Goal: Information Seeking & Learning: Learn about a topic

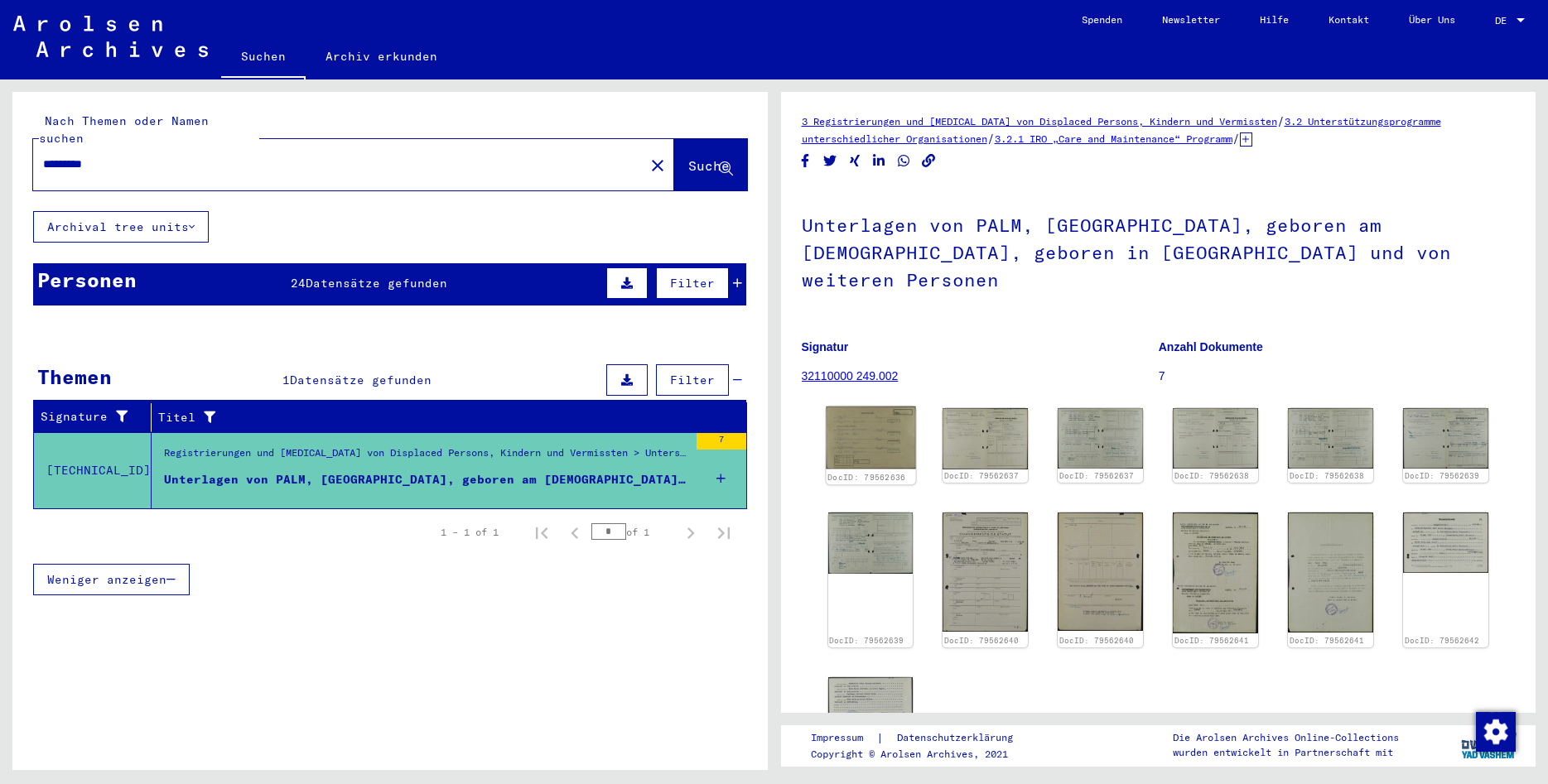
click at [890, 407] on img at bounding box center [870, 438] width 89 height 62
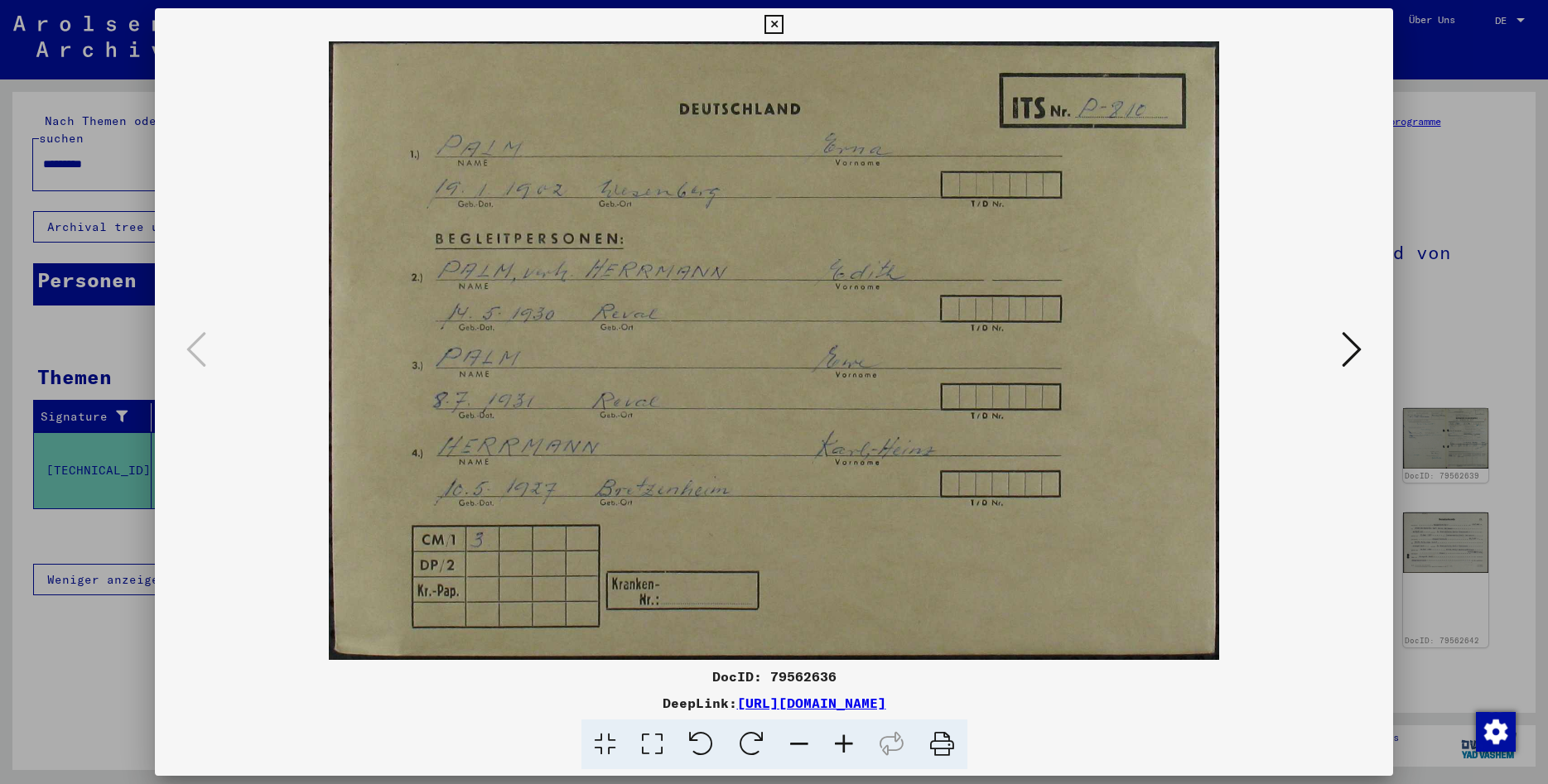
click at [1351, 362] on icon at bounding box center [1352, 349] width 20 height 40
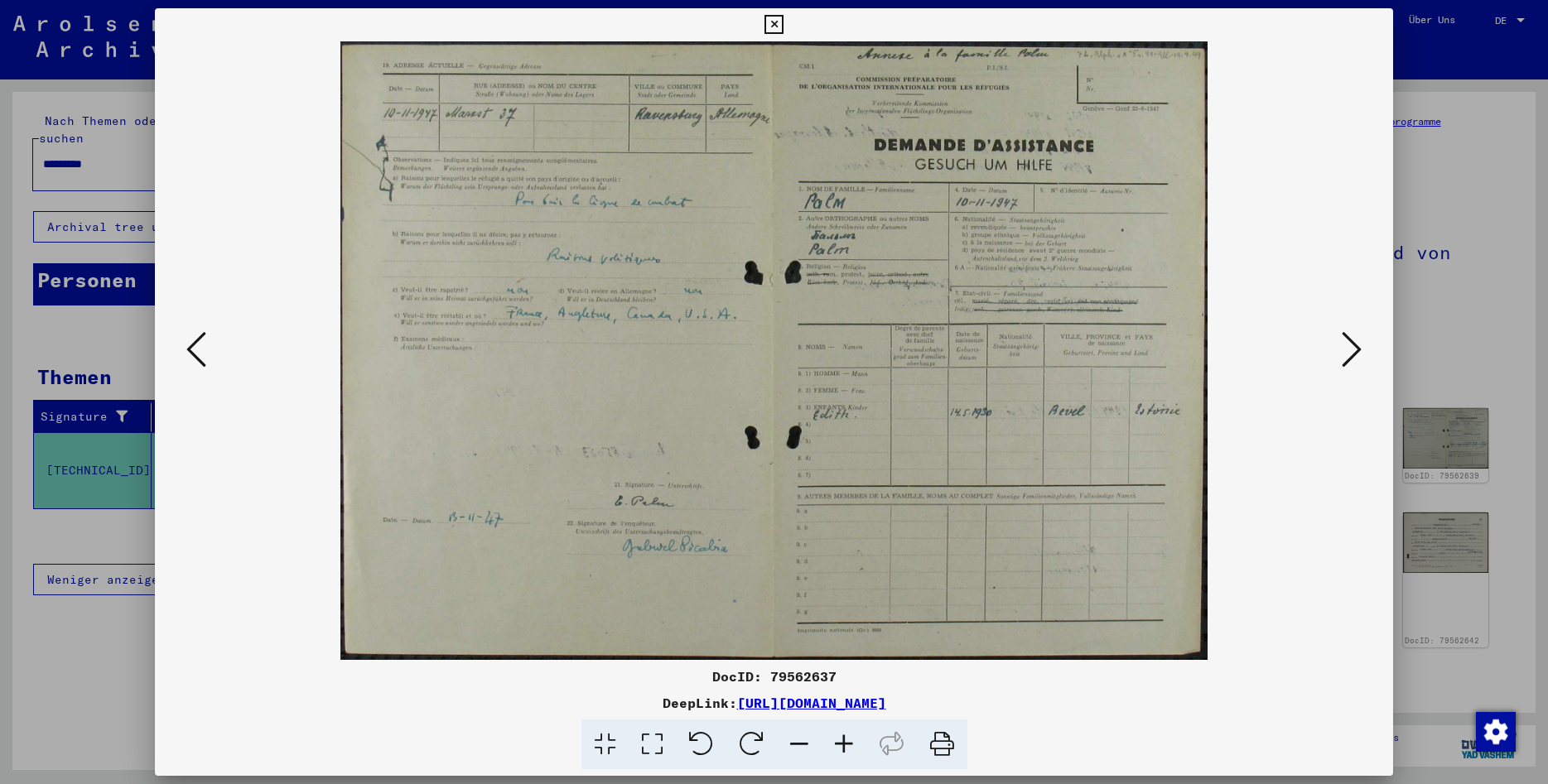
click at [647, 746] on icon at bounding box center [652, 745] width 47 height 50
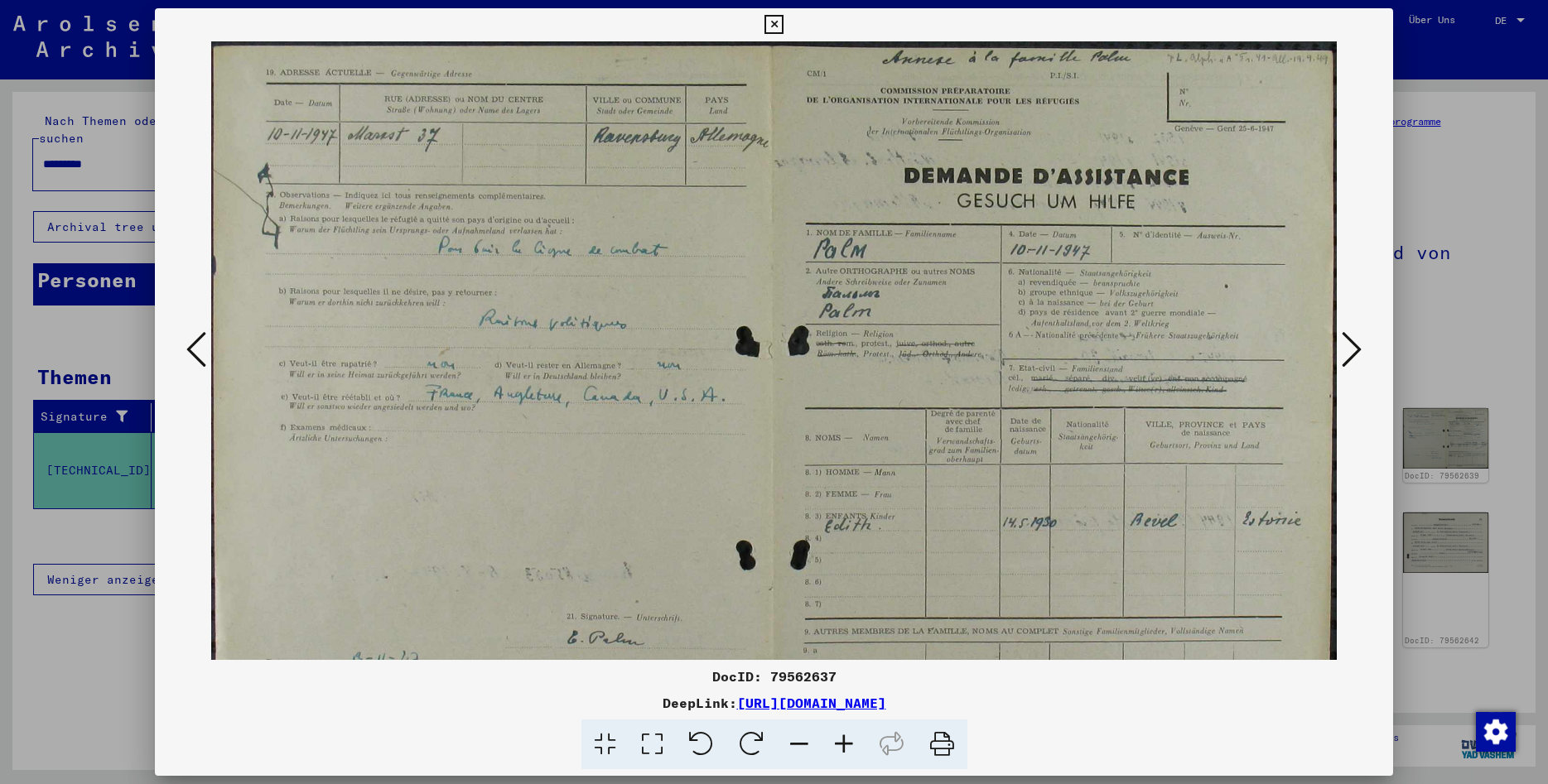
click at [945, 737] on icon at bounding box center [942, 745] width 50 height 50
click at [1360, 360] on icon at bounding box center [1352, 349] width 20 height 40
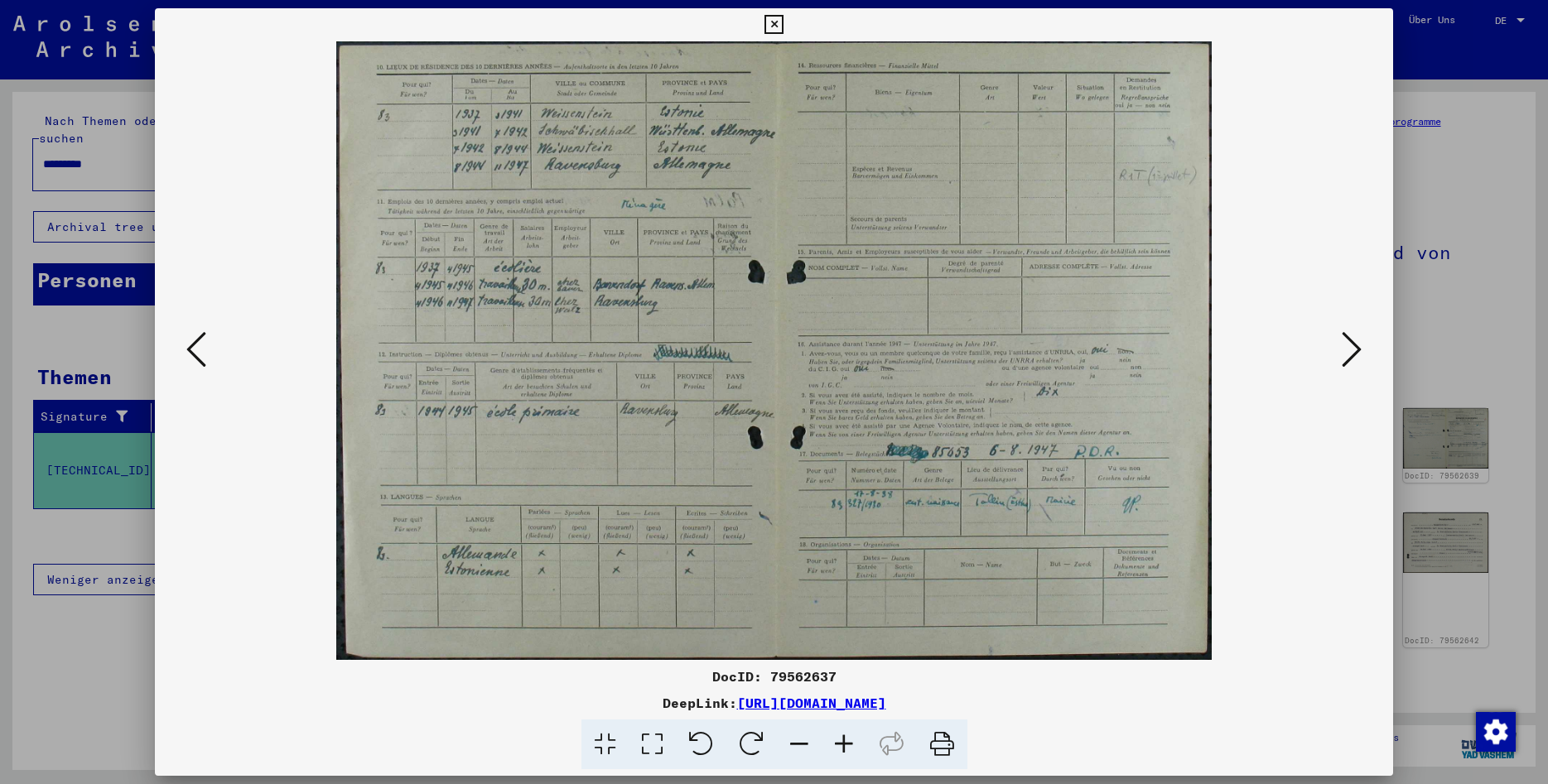
click at [947, 748] on icon at bounding box center [942, 745] width 50 height 50
click at [1352, 349] on icon at bounding box center [1352, 349] width 20 height 40
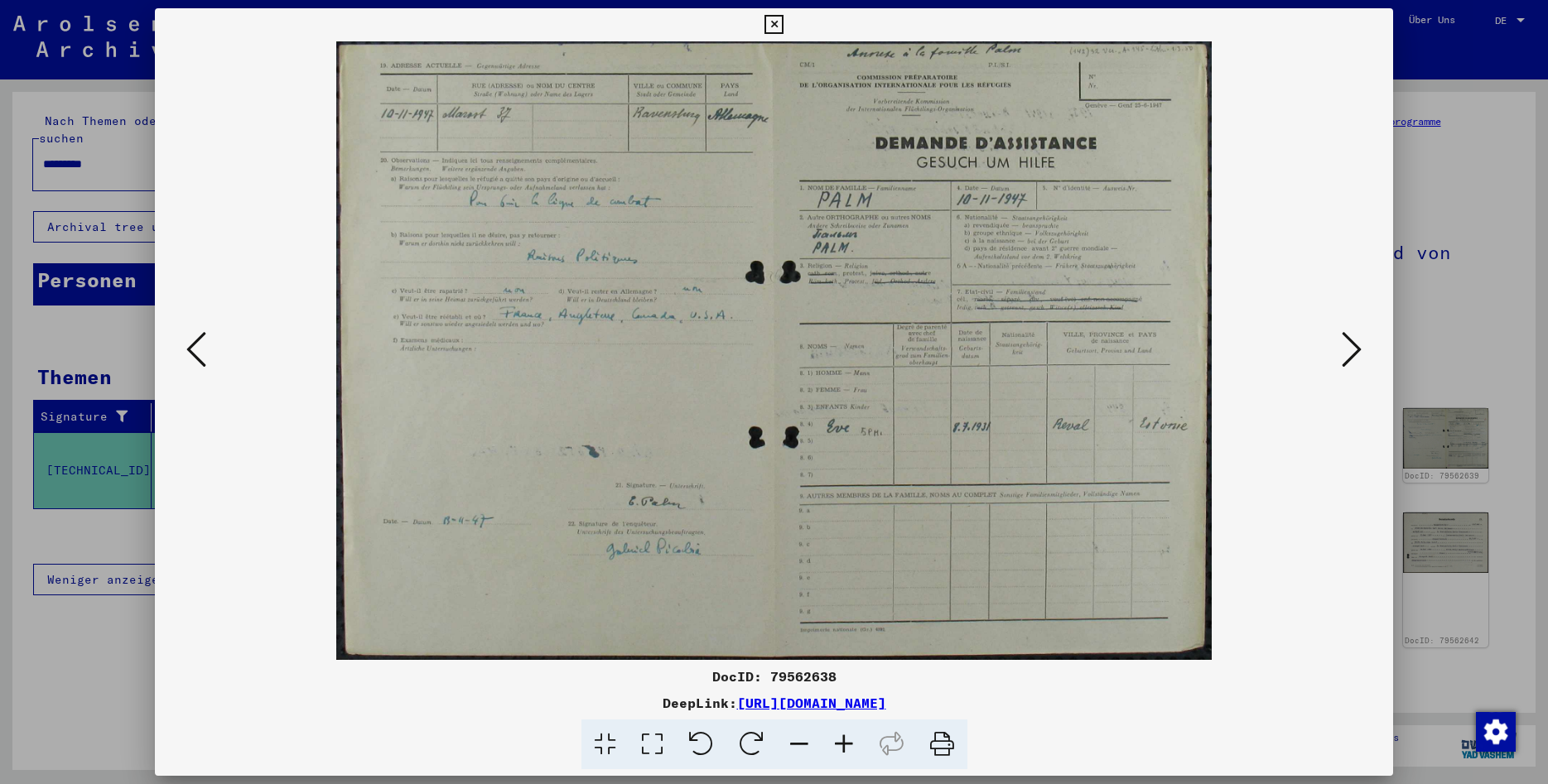
click at [939, 750] on icon at bounding box center [942, 745] width 50 height 50
click at [1336, 350] on img at bounding box center [774, 351] width 1126 height 619
click at [1356, 352] on icon at bounding box center [1352, 349] width 20 height 40
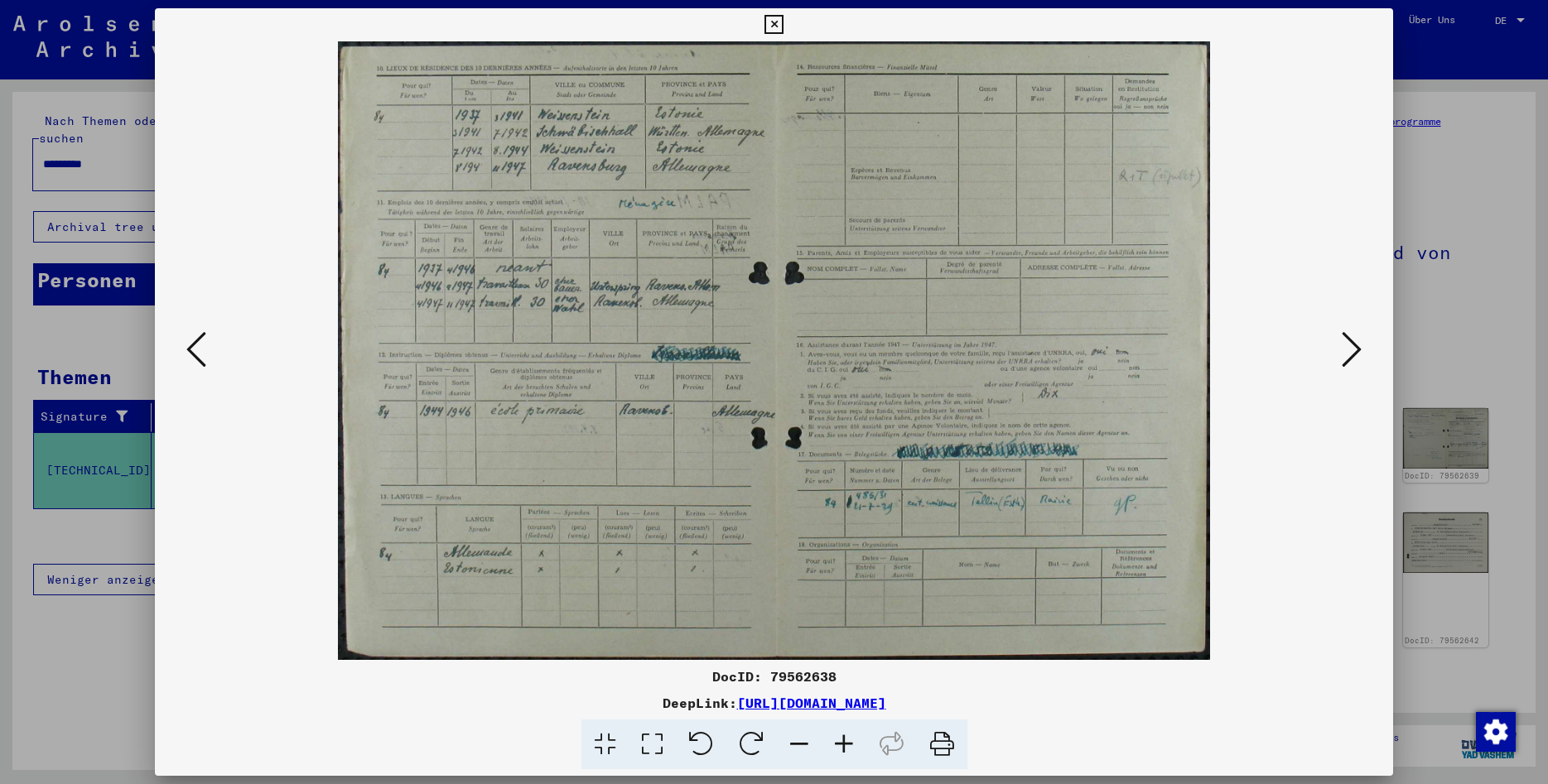
click at [946, 743] on icon at bounding box center [942, 745] width 50 height 50
click at [1347, 349] on icon at bounding box center [1352, 349] width 20 height 40
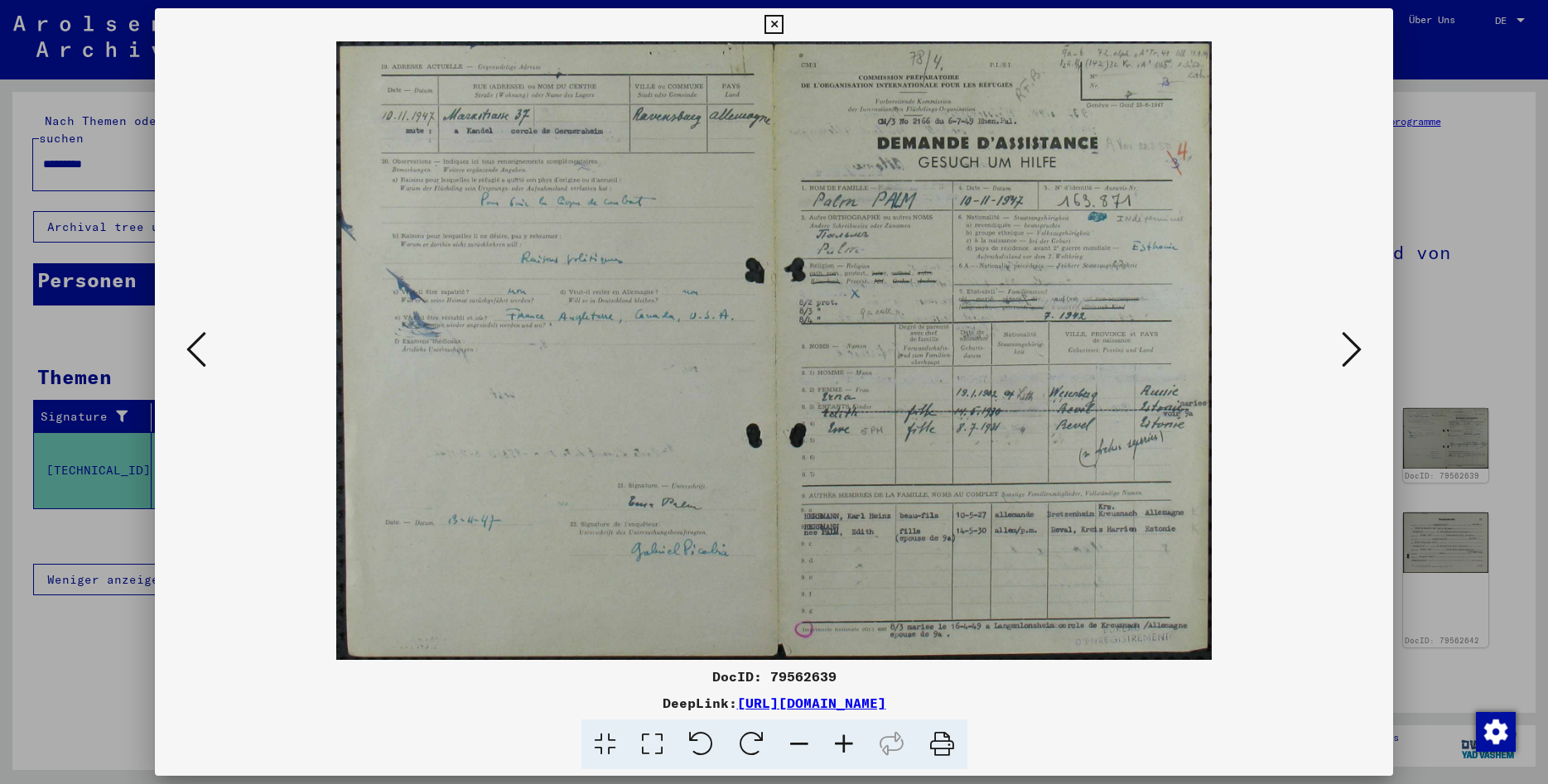
click at [958, 747] on icon at bounding box center [942, 745] width 50 height 50
click at [1366, 346] on button at bounding box center [1352, 350] width 30 height 47
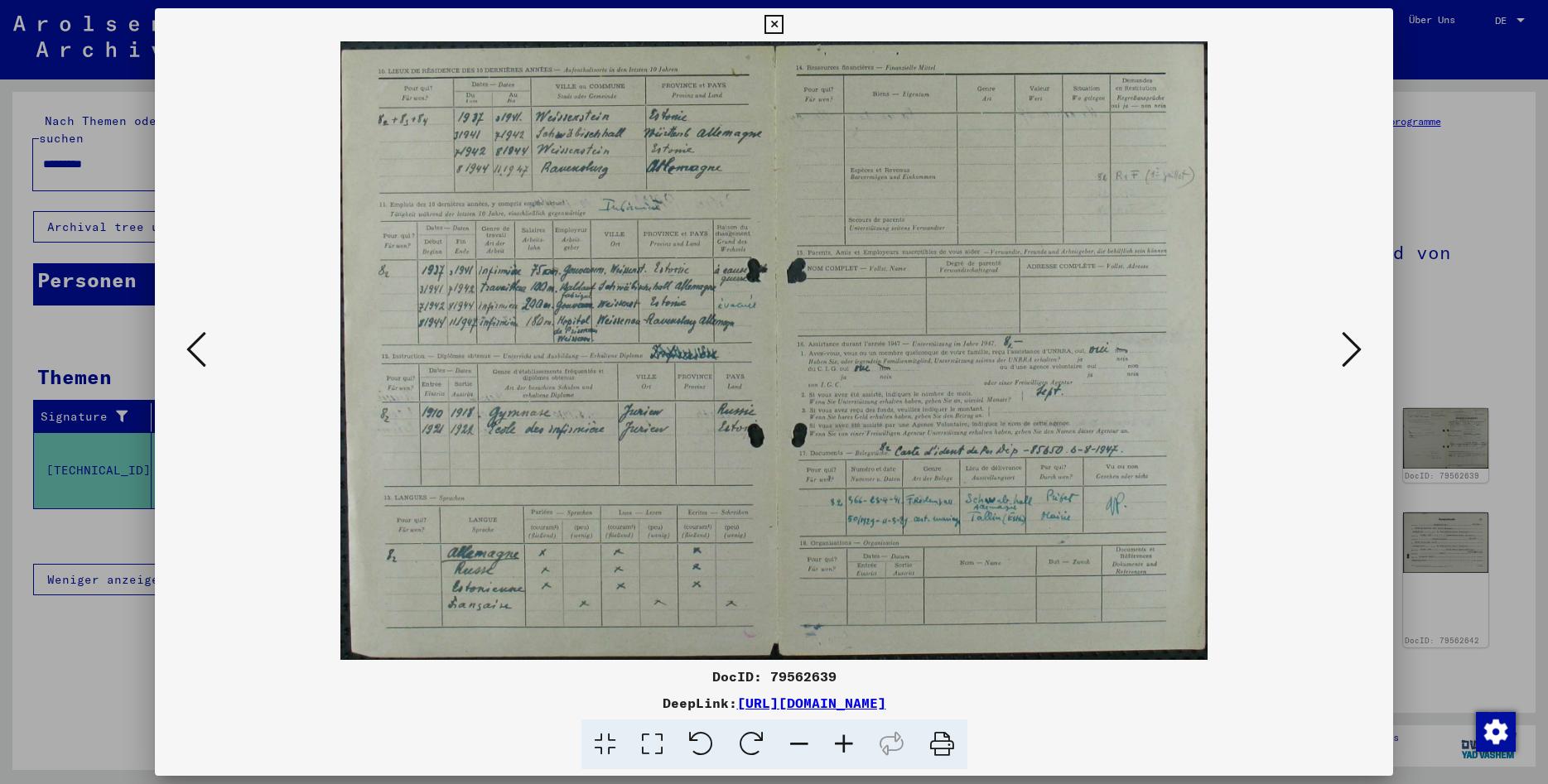
click at [939, 744] on icon at bounding box center [942, 745] width 50 height 50
click at [194, 346] on icon at bounding box center [196, 349] width 20 height 40
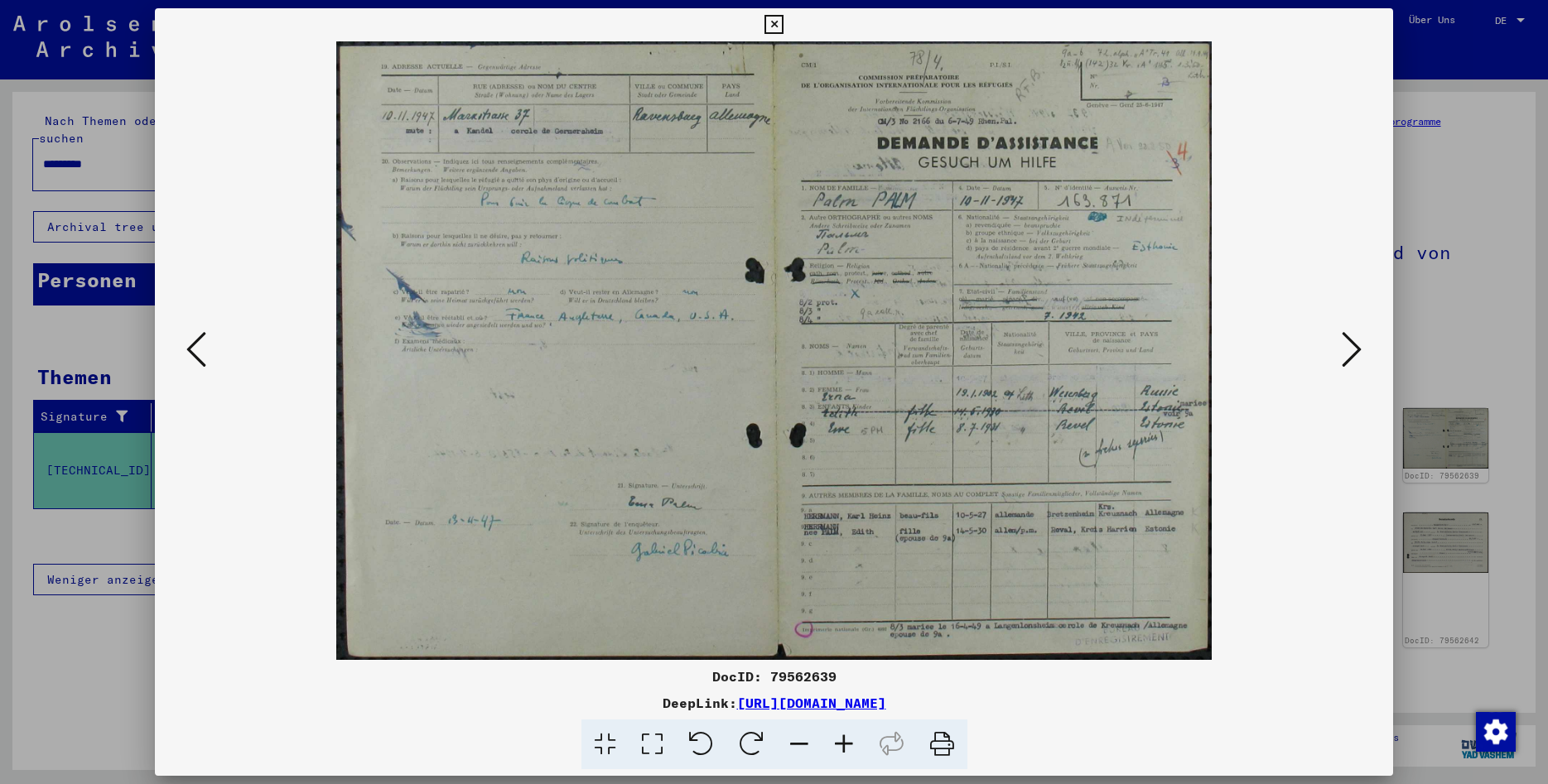
click at [194, 346] on icon at bounding box center [196, 349] width 20 height 40
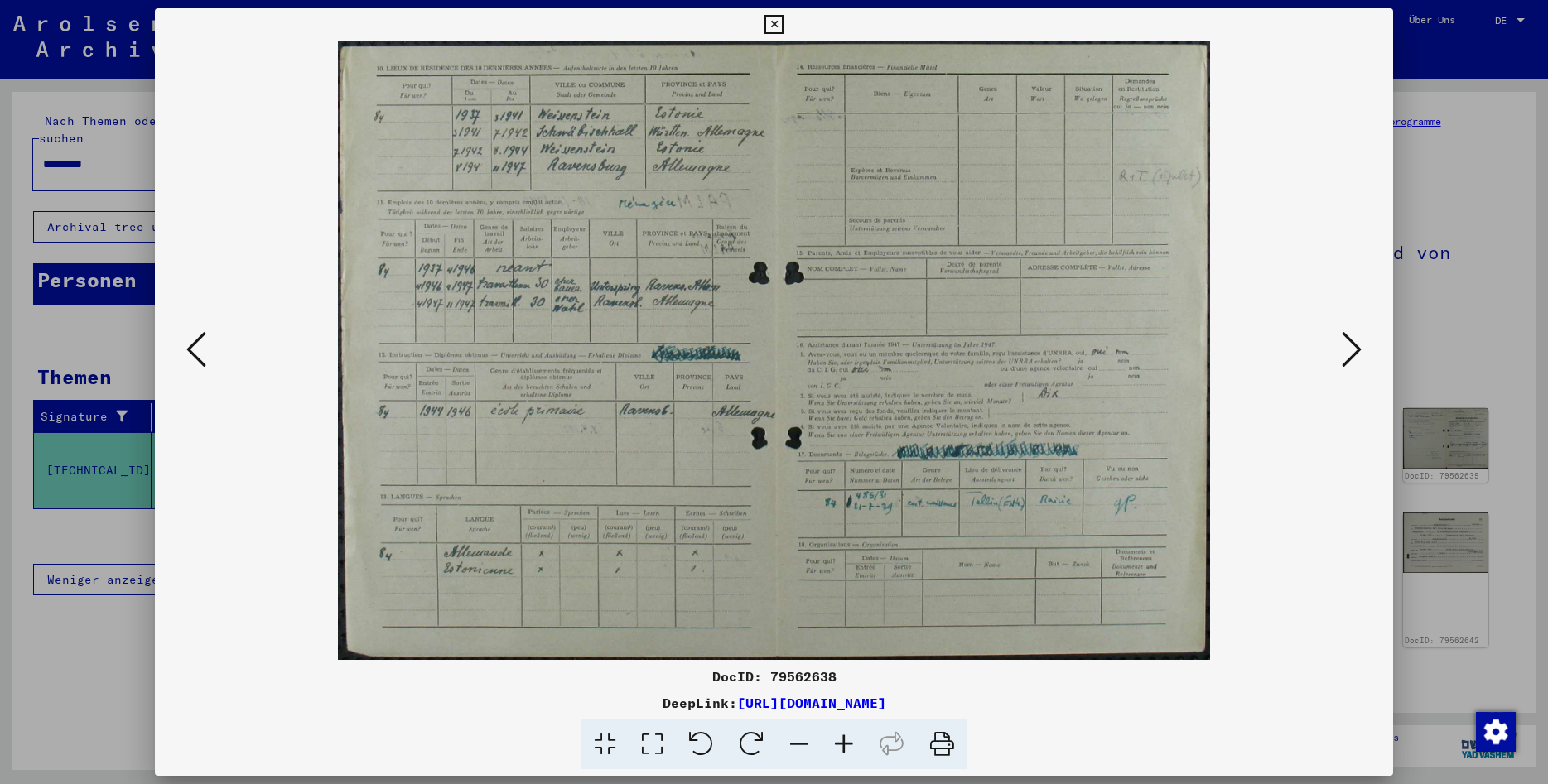
click at [939, 729] on icon at bounding box center [942, 745] width 50 height 50
click at [1357, 340] on icon at bounding box center [1352, 349] width 20 height 40
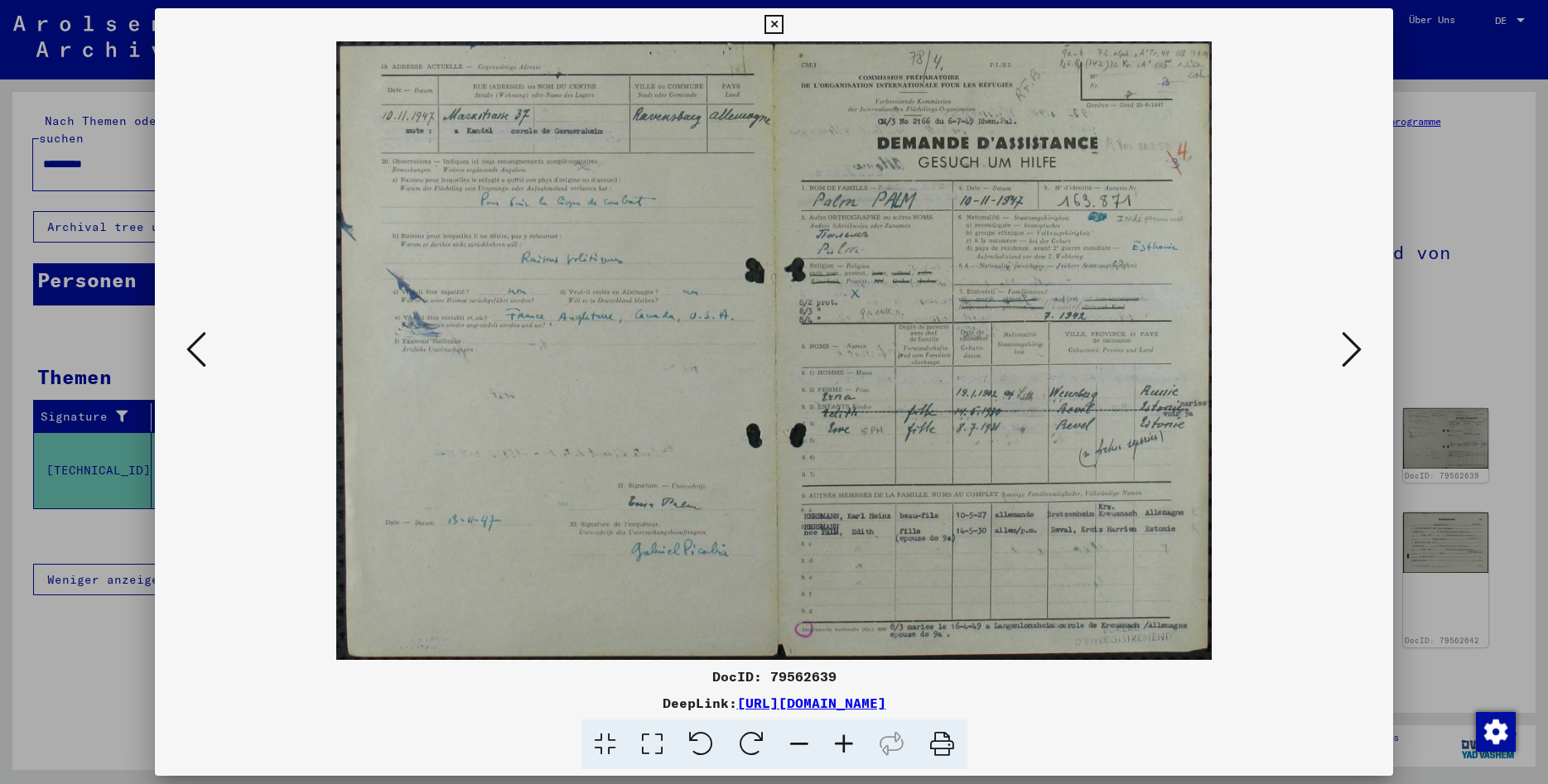
click at [939, 751] on icon at bounding box center [942, 745] width 50 height 50
click at [1357, 339] on icon at bounding box center [1352, 349] width 20 height 40
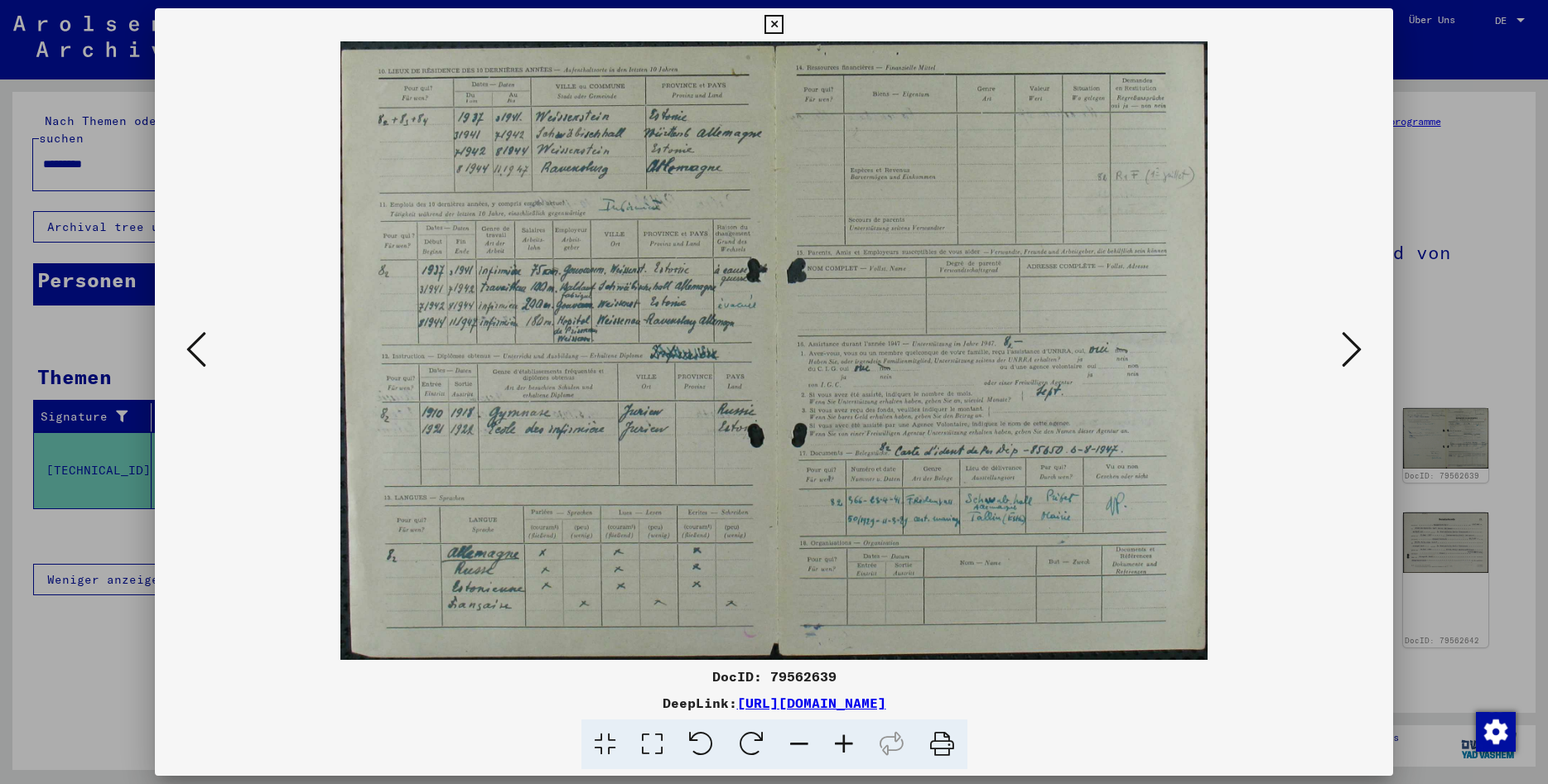
click at [1358, 345] on icon at bounding box center [1352, 349] width 20 height 40
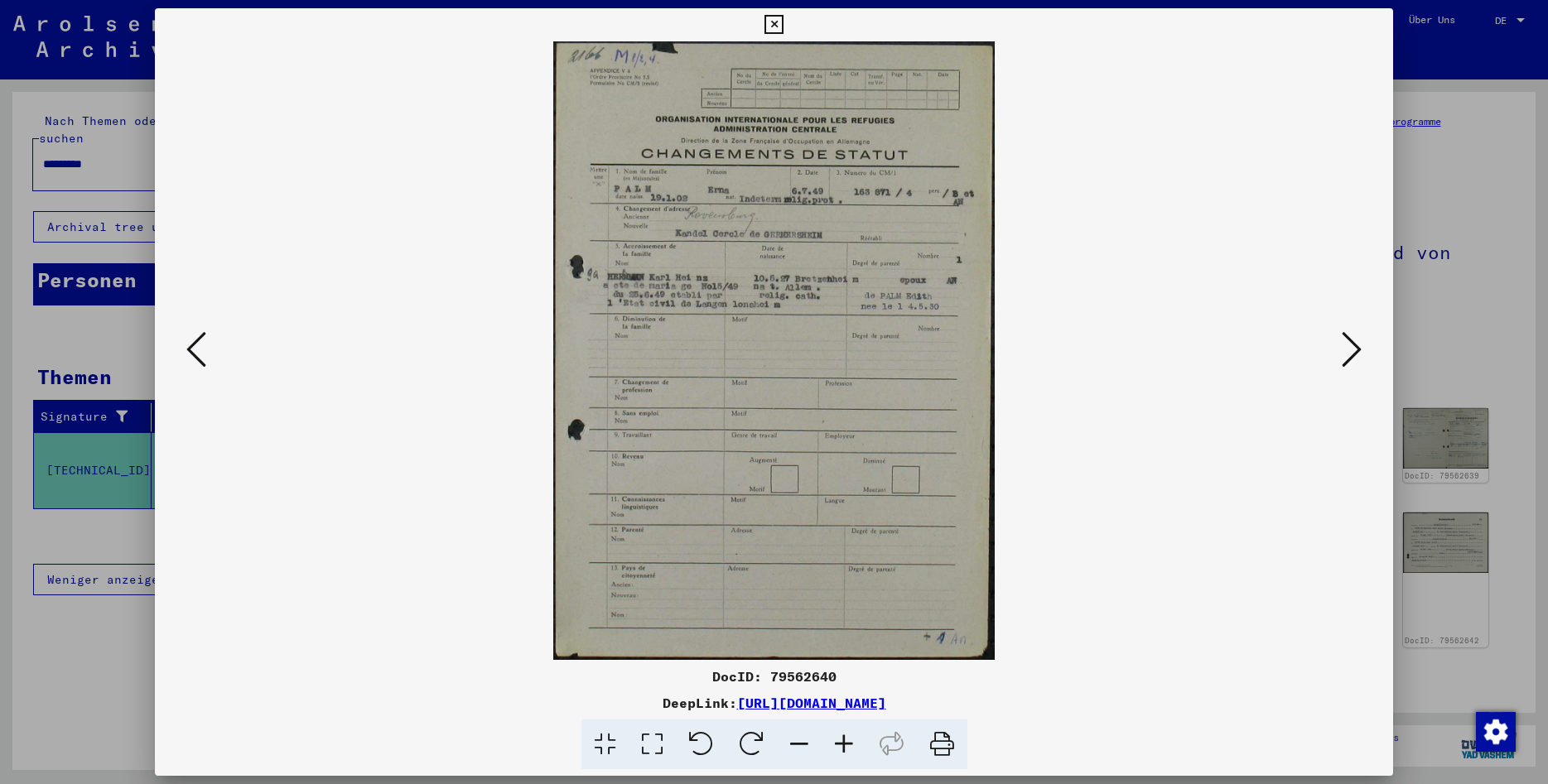
click at [946, 749] on icon at bounding box center [942, 745] width 50 height 50
click at [1361, 349] on icon at bounding box center [1352, 349] width 20 height 40
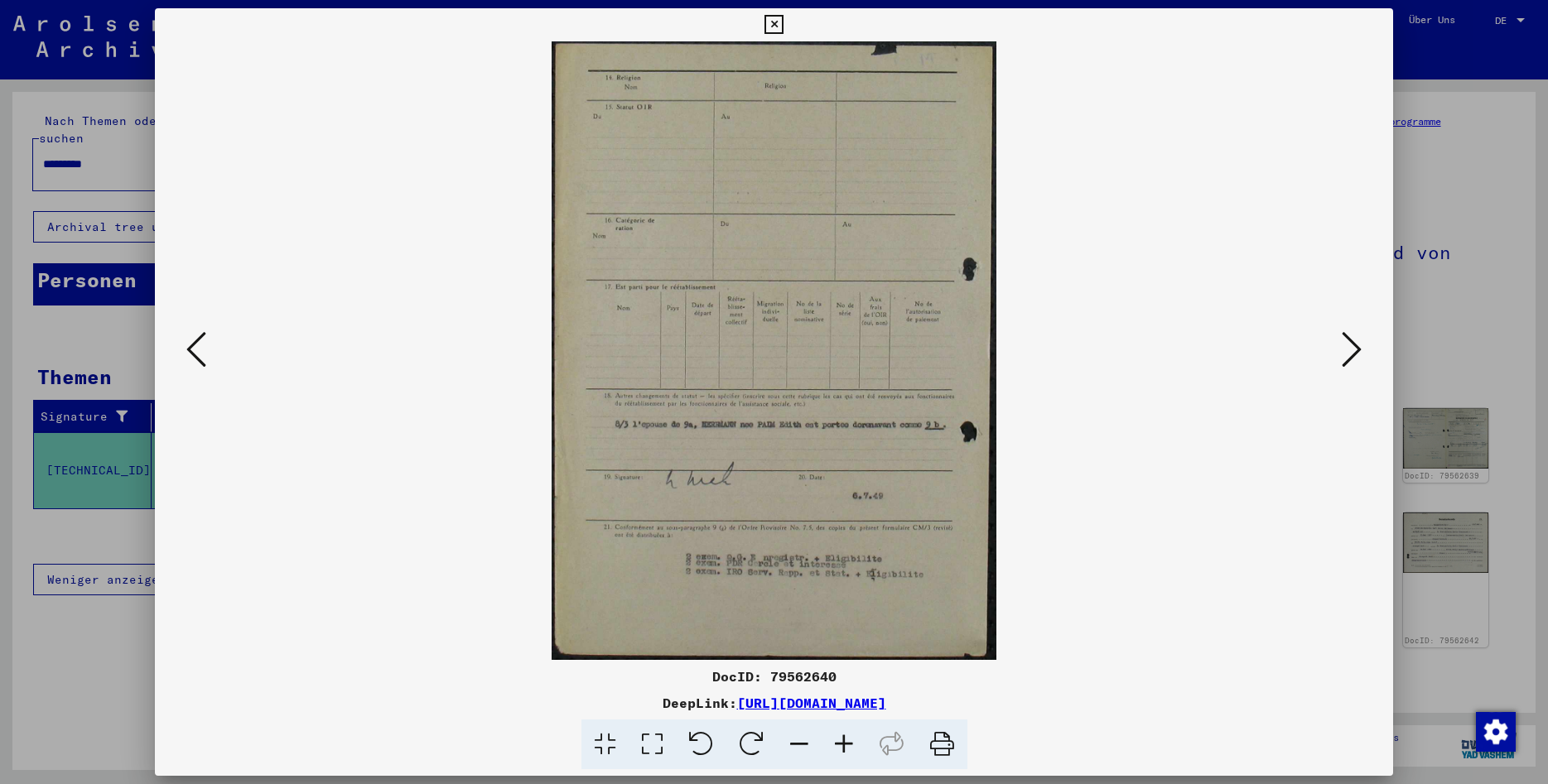
click at [935, 759] on icon at bounding box center [942, 745] width 50 height 50
click at [1350, 344] on icon at bounding box center [1352, 349] width 20 height 40
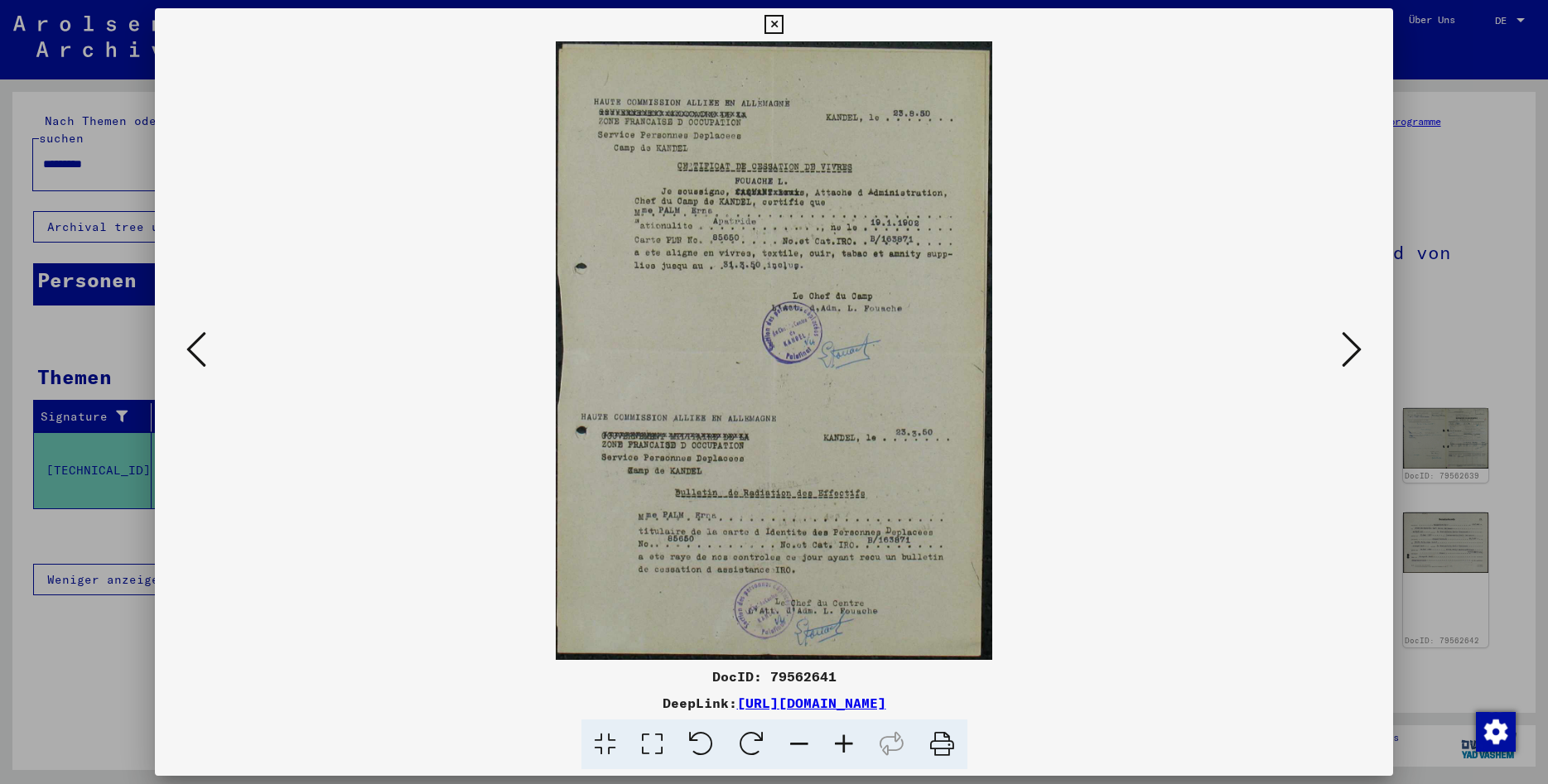
click at [943, 753] on icon at bounding box center [942, 745] width 50 height 50
click at [1355, 349] on icon at bounding box center [1352, 349] width 20 height 40
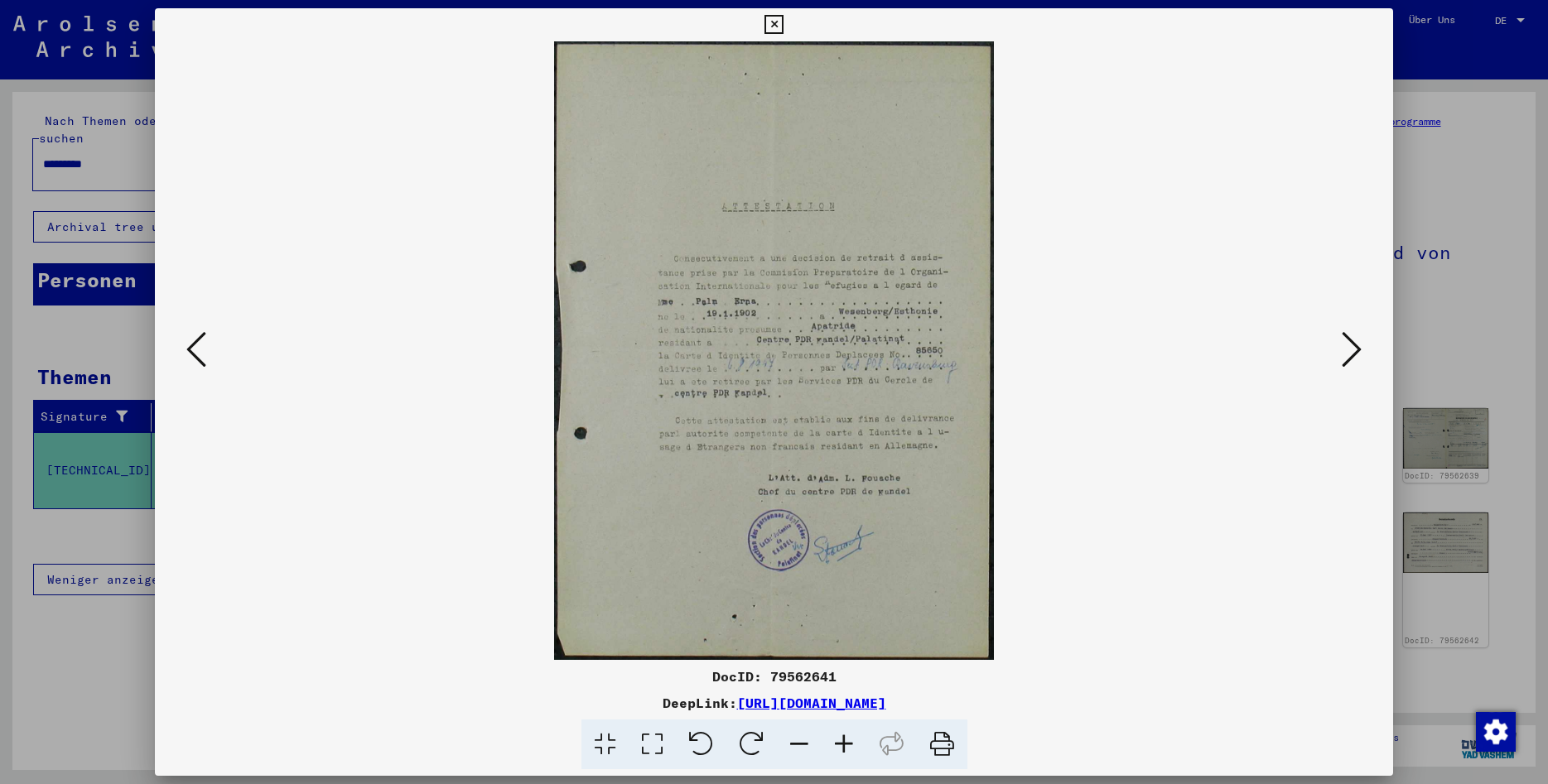
click at [941, 745] on icon at bounding box center [942, 745] width 50 height 50
click at [1359, 342] on icon at bounding box center [1352, 349] width 20 height 40
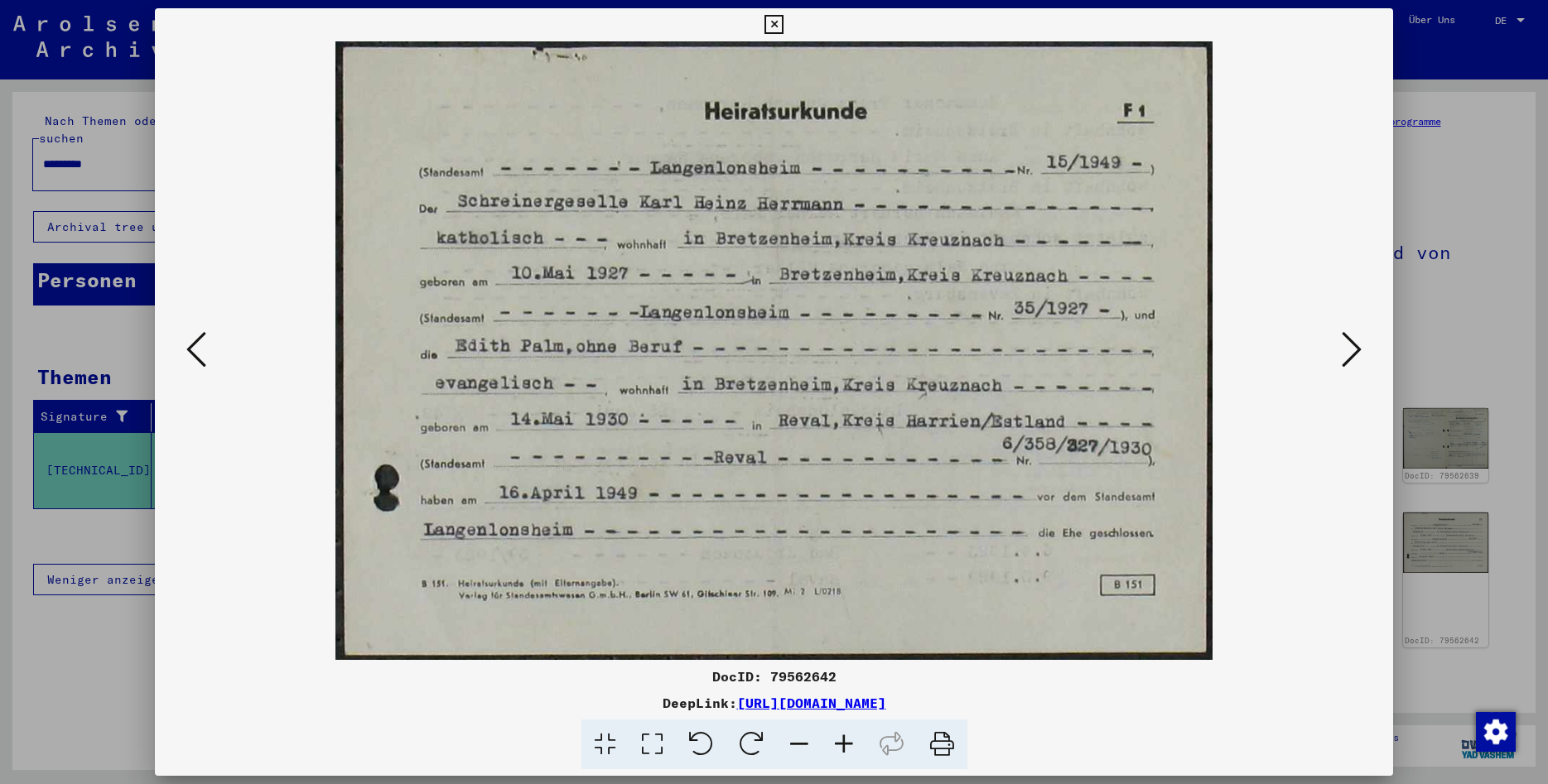
click at [1359, 342] on icon at bounding box center [1352, 349] width 20 height 40
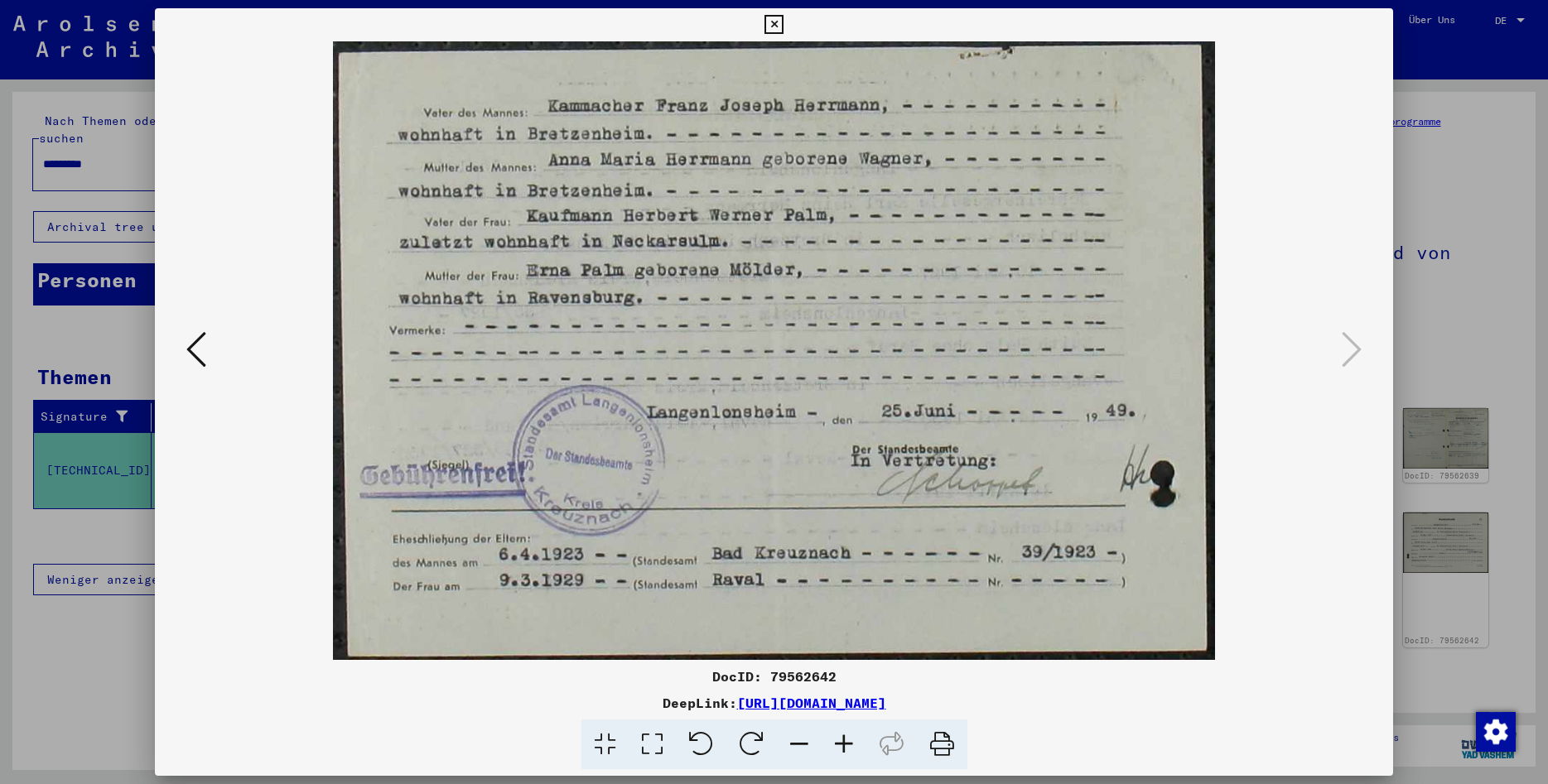
click at [201, 337] on icon at bounding box center [196, 349] width 20 height 40
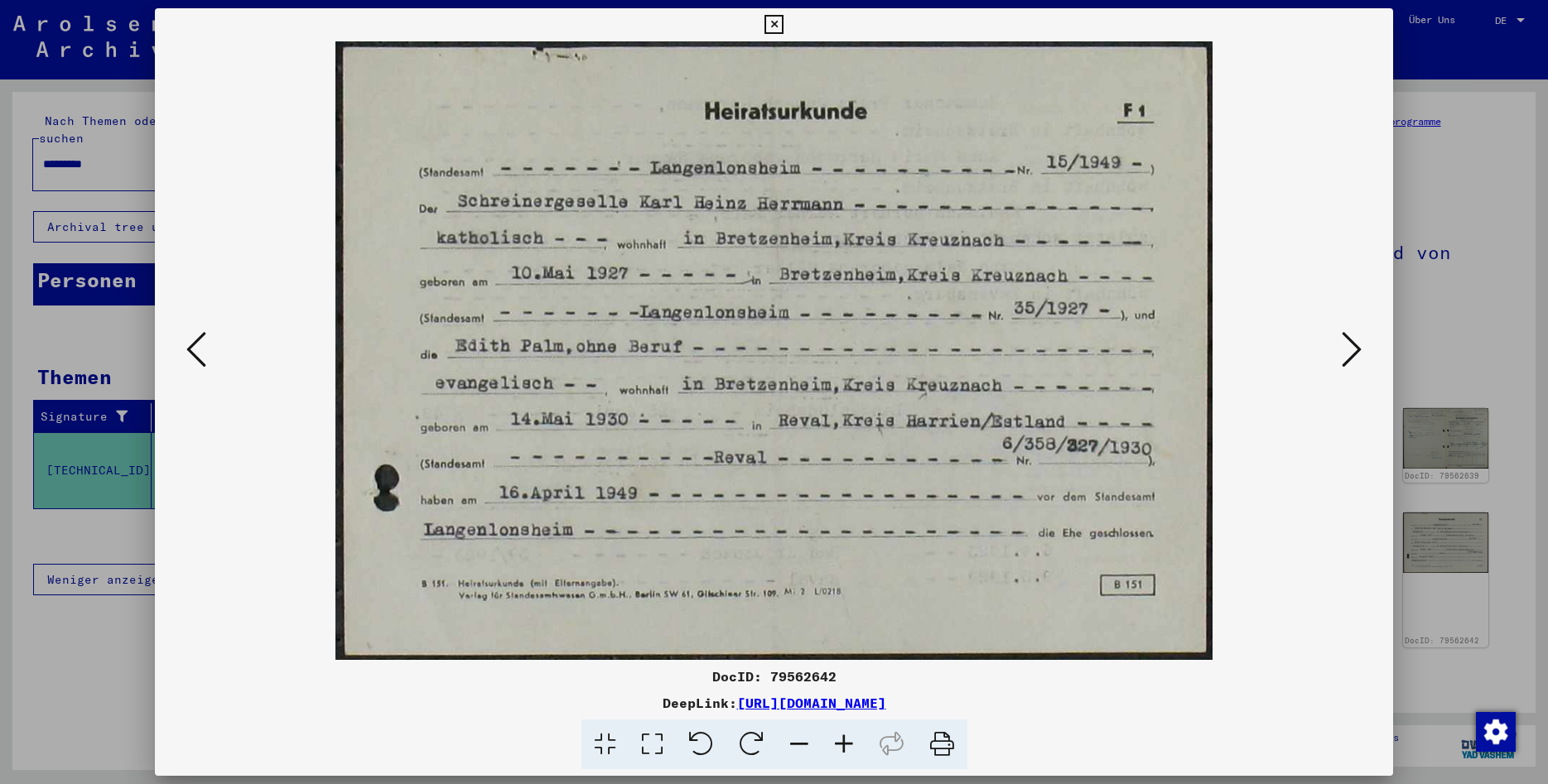
click at [1365, 345] on button at bounding box center [1352, 350] width 30 height 47
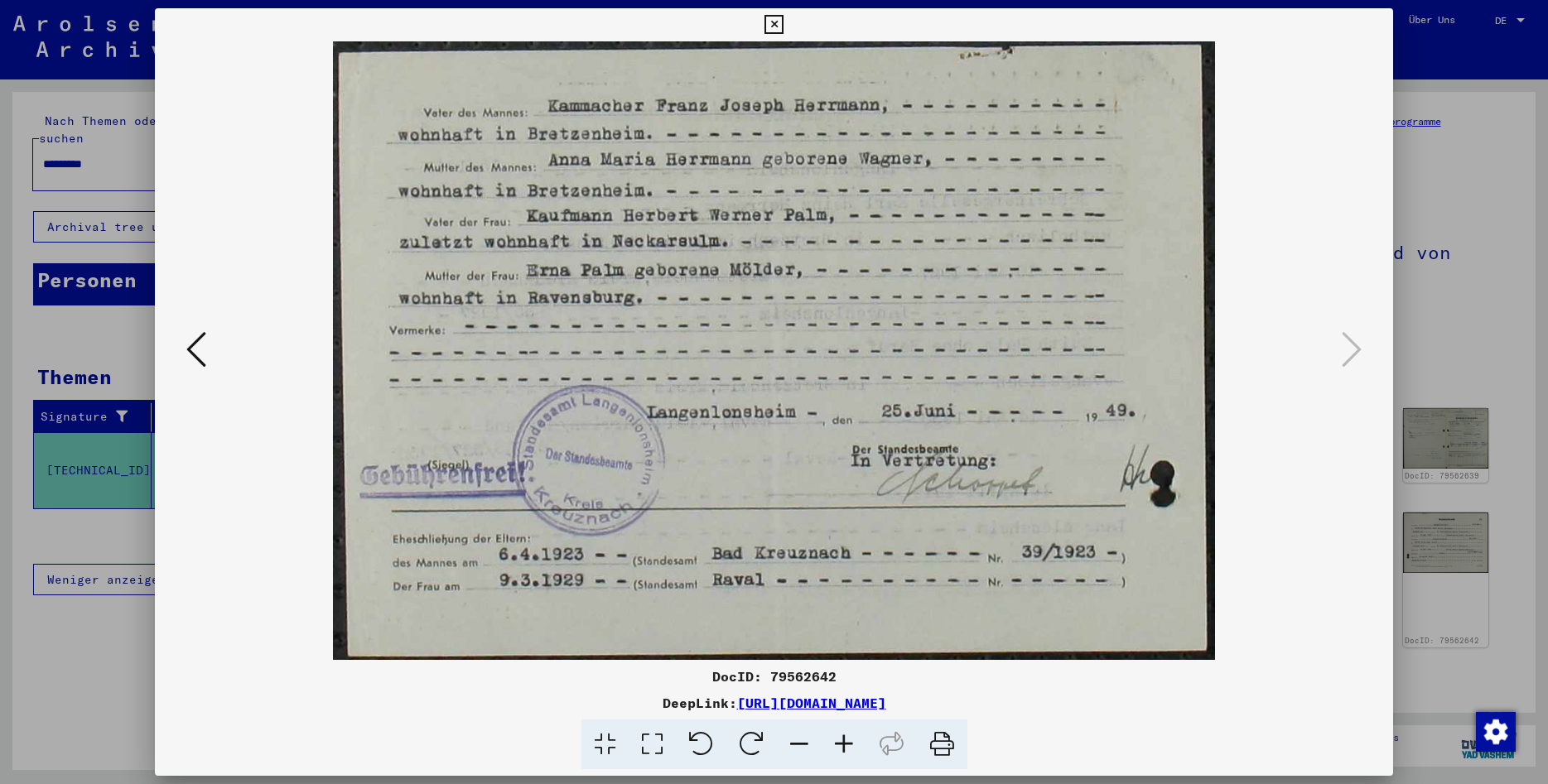
click at [193, 340] on icon at bounding box center [196, 349] width 20 height 40
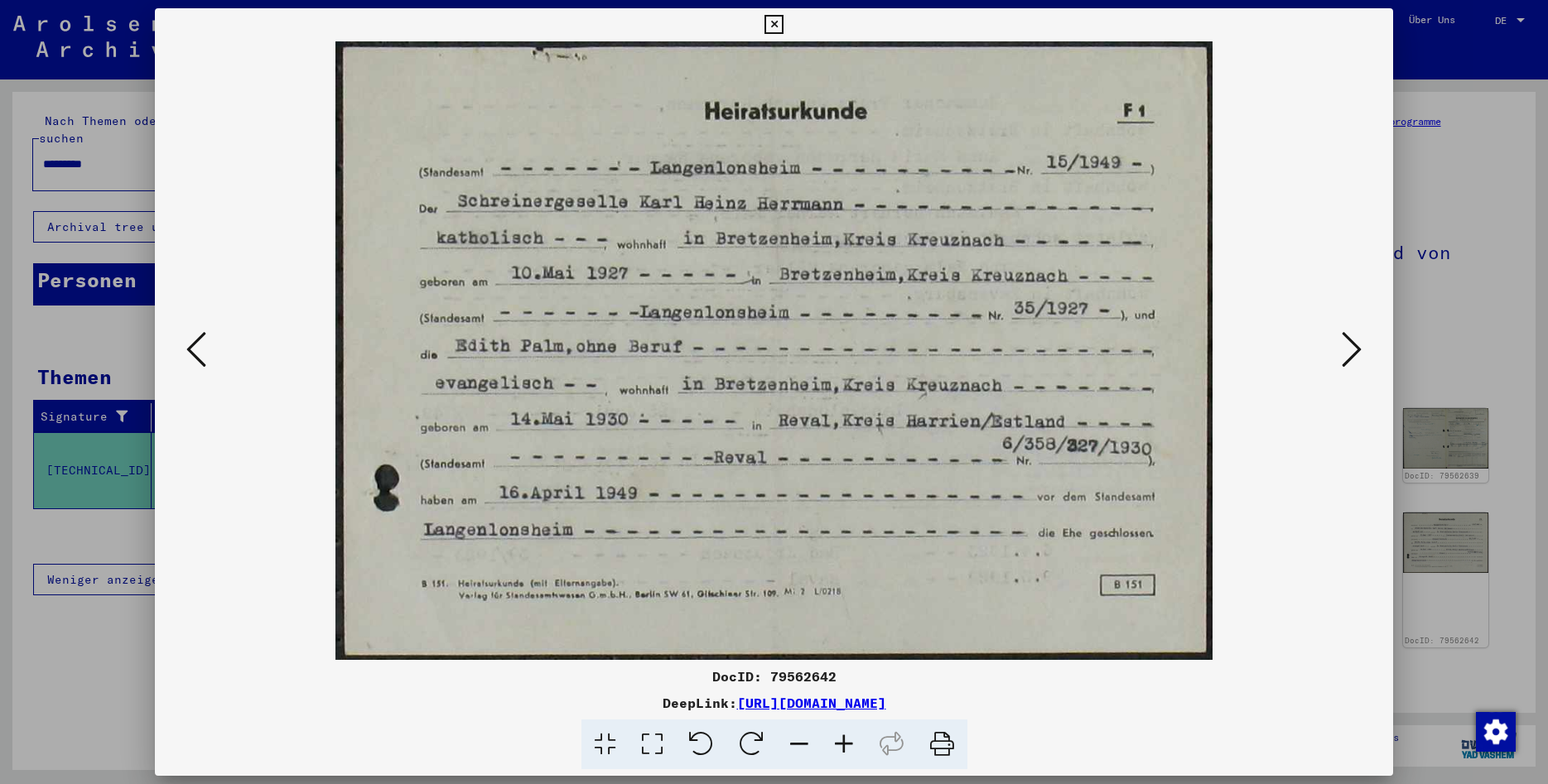
click at [926, 736] on icon at bounding box center [942, 745] width 50 height 50
click at [1346, 351] on icon at bounding box center [1352, 349] width 20 height 40
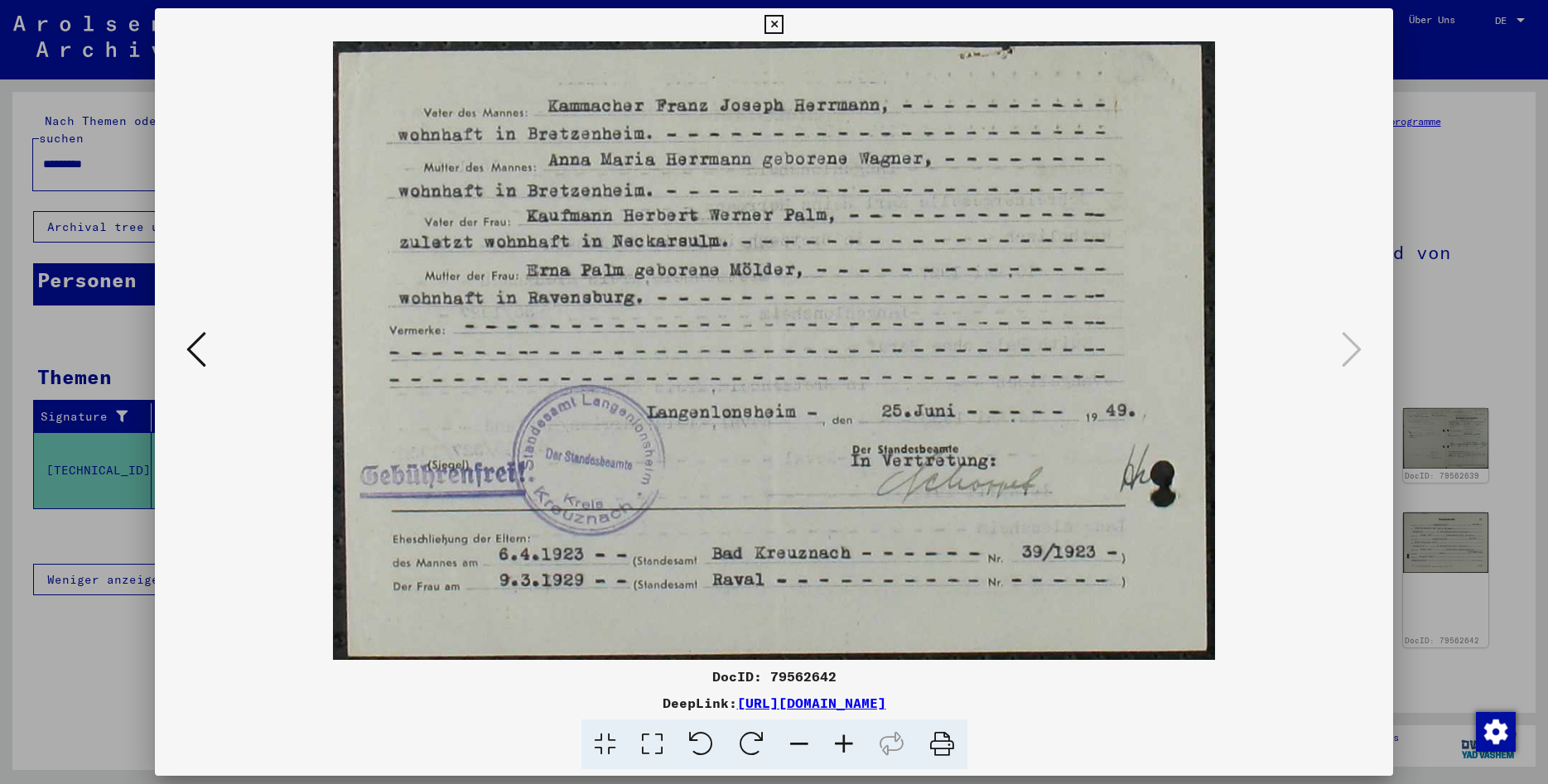
click at [942, 746] on icon at bounding box center [942, 745] width 50 height 50
click at [182, 347] on button at bounding box center [196, 350] width 30 height 47
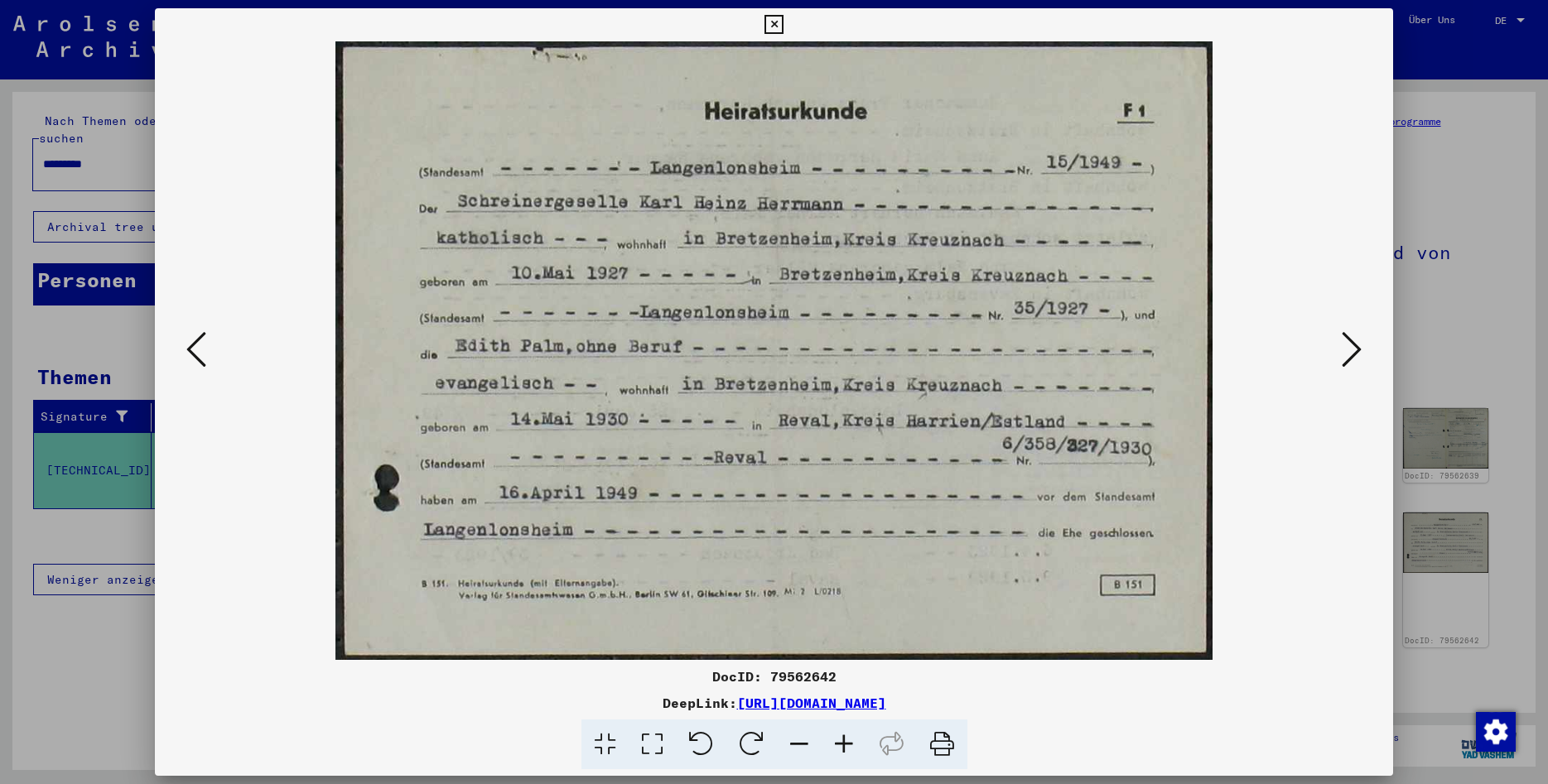
click at [182, 347] on button at bounding box center [196, 350] width 30 height 47
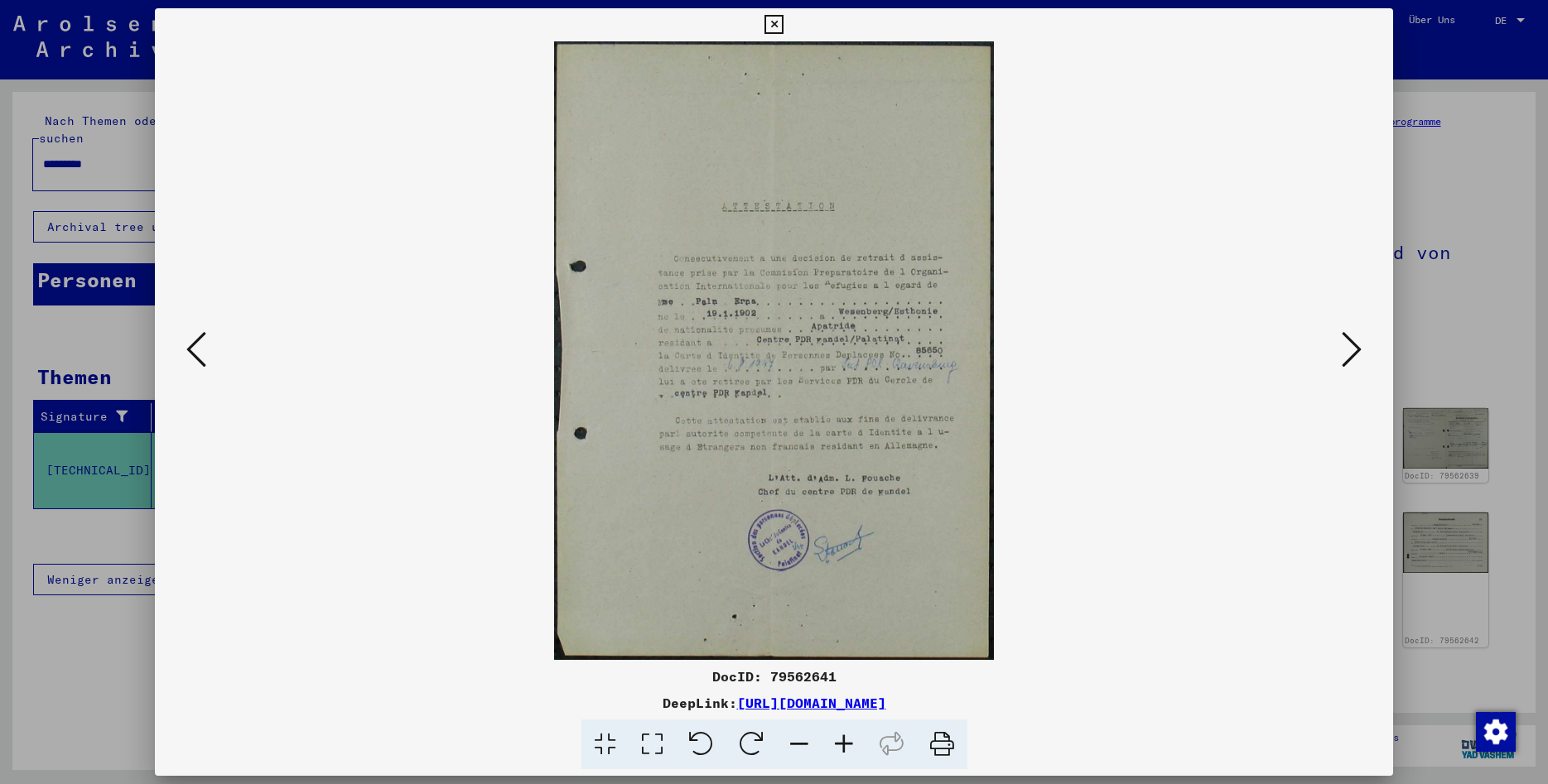
click at [945, 755] on icon at bounding box center [942, 745] width 50 height 50
click at [783, 27] on icon at bounding box center [774, 25] width 19 height 20
